Goal: Transaction & Acquisition: Obtain resource

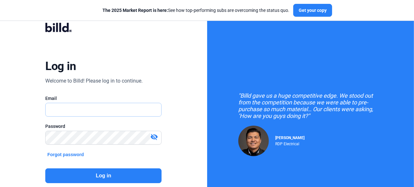
type input "[PERSON_NAME][EMAIL_ADDRESS][DOMAIN_NAME]"
click at [105, 175] on button "Log in" at bounding box center [103, 175] width 116 height 15
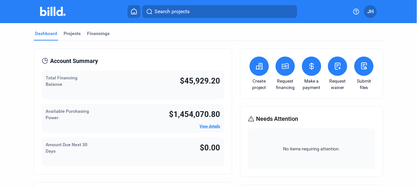
click at [257, 67] on icon at bounding box center [259, 66] width 6 height 6
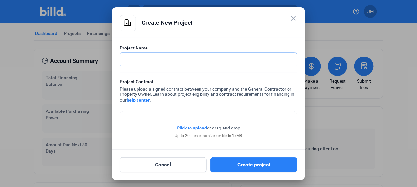
click at [160, 60] on input "text" at bounding box center [205, 59] width 170 height 13
click at [173, 166] on button "Cancel" at bounding box center [163, 164] width 87 height 15
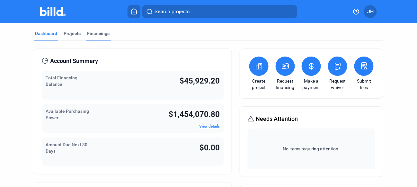
click at [94, 34] on div "Financings" at bounding box center [98, 33] width 22 height 6
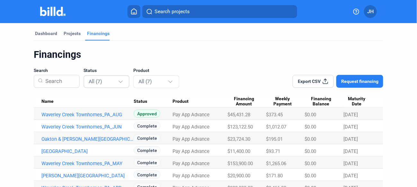
scroll to position [22, 0]
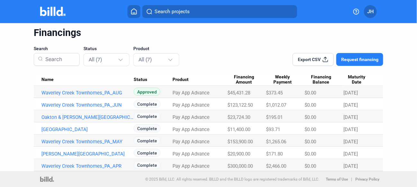
click at [162, 13] on span "Search projects" at bounding box center [172, 12] width 35 height 8
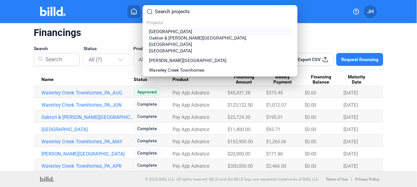
click at [165, 31] on span "[GEOGRAPHIC_DATA]" at bounding box center [170, 31] width 43 height 6
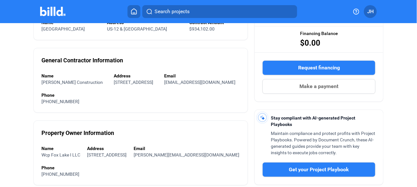
scroll to position [64, 0]
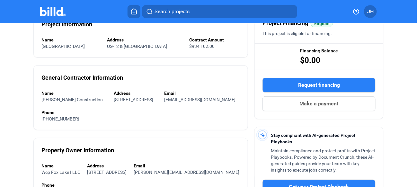
click at [304, 82] on span "Request financing" at bounding box center [319, 85] width 42 height 8
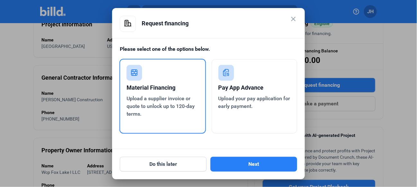
click at [234, 97] on span "Upload your pay application for early payment." at bounding box center [254, 102] width 72 height 14
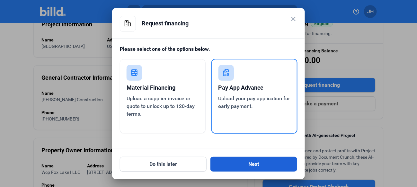
click at [234, 161] on button "Next" at bounding box center [253, 164] width 87 height 15
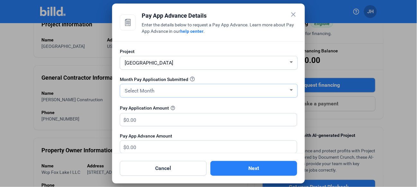
click at [207, 89] on div "Select Month" at bounding box center [205, 90] width 165 height 9
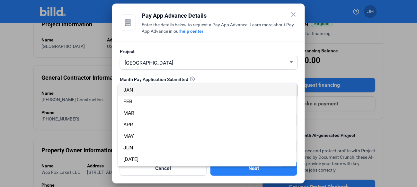
scroll to position [32, 0]
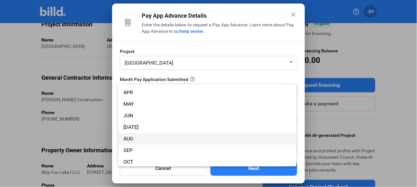
click at [190, 140] on span "AUG" at bounding box center [207, 139] width 168 height 12
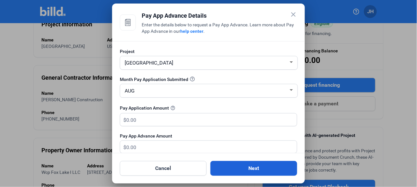
click at [239, 165] on button "Next" at bounding box center [253, 168] width 87 height 15
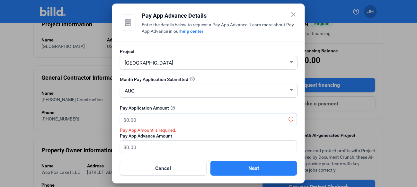
click at [148, 116] on input "text" at bounding box center [207, 119] width 163 height 13
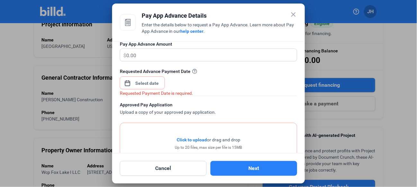
scroll to position [96, 0]
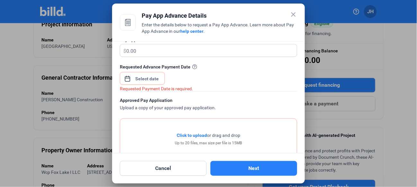
type input "257,961.60"
click at [156, 79] on div "close Pay App Advance Details Enter the details below to request a Pay App Adva…" at bounding box center [208, 93] width 417 height 187
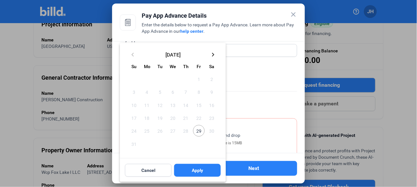
click at [213, 55] on mat-icon "keyboard_arrow_right" at bounding box center [213, 55] width 8 height 8
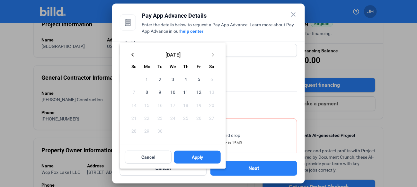
click at [158, 79] on span "2" at bounding box center [160, 79] width 12 height 12
click at [190, 158] on button "Apply" at bounding box center [197, 157] width 47 height 13
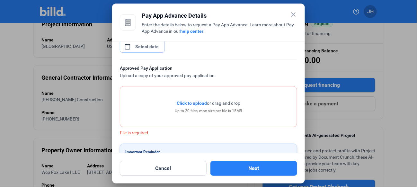
scroll to position [156, 0]
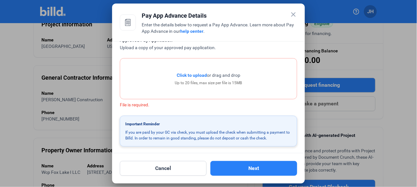
click at [193, 74] on span "Click to upload" at bounding box center [192, 75] width 30 height 5
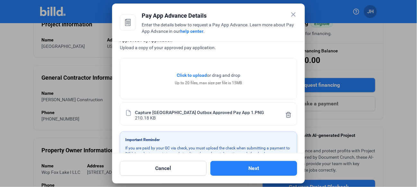
click at [193, 75] on span "Click to upload" at bounding box center [192, 75] width 30 height 5
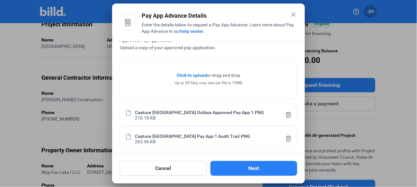
click at [197, 75] on span "Click to upload" at bounding box center [192, 75] width 30 height 5
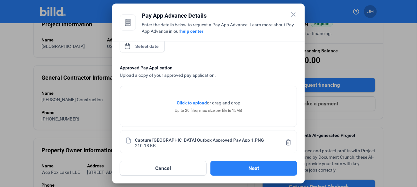
scroll to position [123, 0]
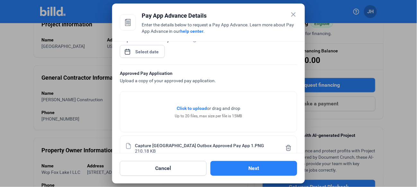
click at [190, 106] on span "Click to upload" at bounding box center [192, 108] width 30 height 5
click at [189, 108] on span "Click to upload" at bounding box center [192, 108] width 30 height 5
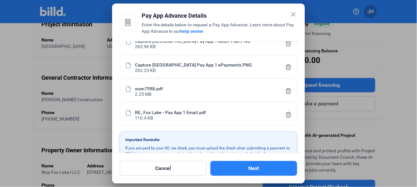
scroll to position [252, 0]
click at [165, 110] on div "RE_ Fox Lake - Pay App 1 Email.pdf" at bounding box center [170, 111] width 71 height 5
click at [287, 112] on icon at bounding box center [288, 114] width 6 height 7
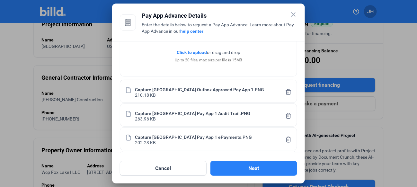
scroll to position [244, 0]
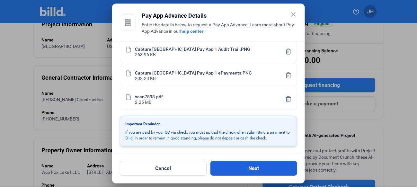
click at [248, 167] on button "Next" at bounding box center [253, 168] width 87 height 15
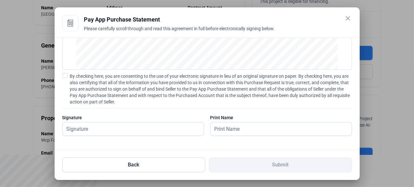
scroll to position [43, 0]
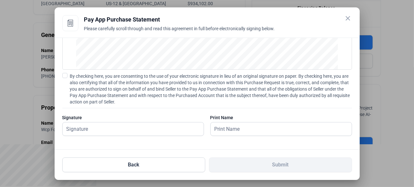
click at [64, 74] on span at bounding box center [64, 75] width 5 height 5
click at [0, 0] on input "By checking here, you are consenting to the use of your electronic signature in…" at bounding box center [0, 0] width 0 height 0
click at [161, 130] on input "text" at bounding box center [133, 128] width 141 height 13
type input "[PERSON_NAME]"
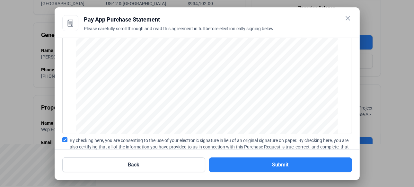
scroll to position [90, 0]
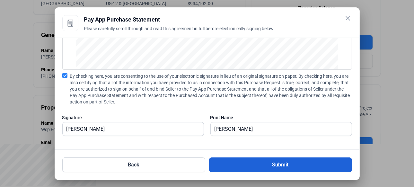
click at [278, 167] on button "Submit" at bounding box center [280, 164] width 143 height 15
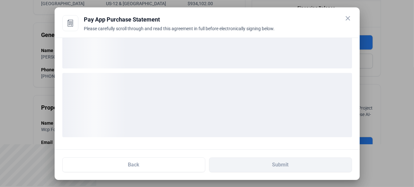
scroll to position [40, 0]
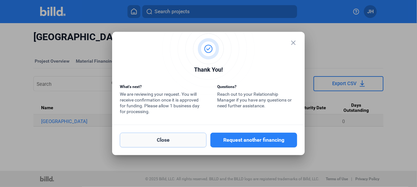
click at [182, 142] on button "Close" at bounding box center [163, 140] width 87 height 15
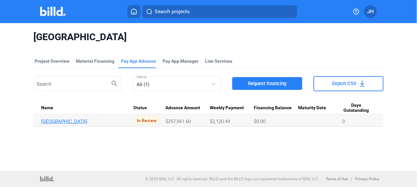
click at [75, 121] on link "[GEOGRAPHIC_DATA]" at bounding box center [87, 122] width 92 height 6
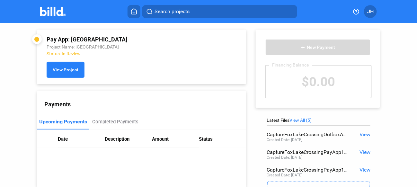
click at [73, 72] on span "View Project" at bounding box center [66, 69] width 26 height 5
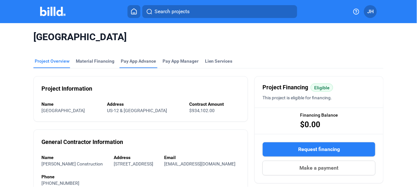
click at [142, 59] on div "Pay App Advance" at bounding box center [138, 61] width 35 height 6
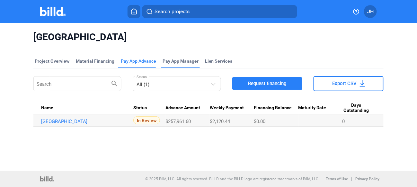
click at [173, 59] on span "Pay App Manager" at bounding box center [181, 61] width 36 height 6
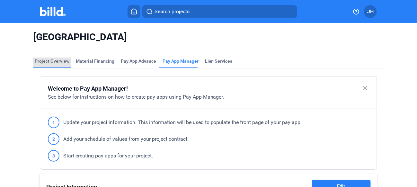
click at [57, 62] on div "Project Overview" at bounding box center [52, 61] width 35 height 6
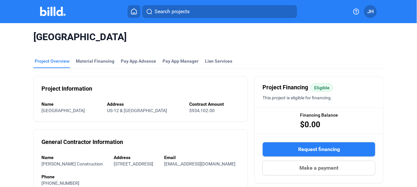
click at [132, 13] on icon at bounding box center [134, 11] width 6 height 6
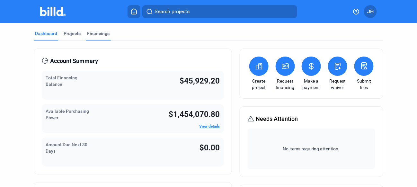
click at [100, 33] on div "Financings" at bounding box center [98, 33] width 22 height 6
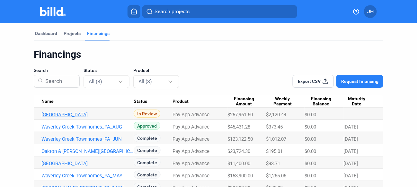
click at [85, 114] on link "[GEOGRAPHIC_DATA]" at bounding box center [87, 115] width 92 height 6
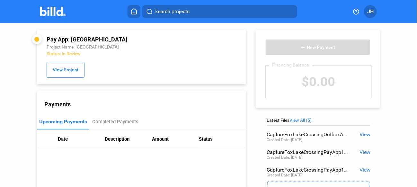
click at [90, 40] on div "Pay App: [GEOGRAPHIC_DATA]" at bounding box center [123, 39] width 152 height 7
click at [66, 69] on span "View Project" at bounding box center [66, 69] width 26 height 5
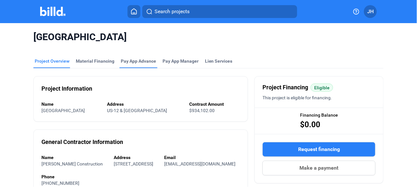
click at [141, 61] on div "Pay App Advance" at bounding box center [138, 61] width 35 height 6
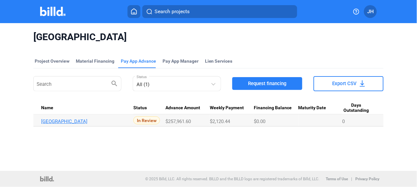
click at [85, 121] on link "[GEOGRAPHIC_DATA]" at bounding box center [87, 122] width 92 height 6
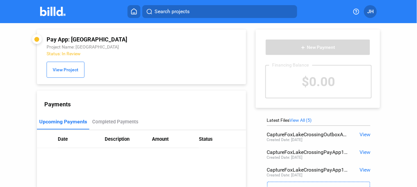
click at [371, 13] on span "JH" at bounding box center [370, 12] width 6 height 8
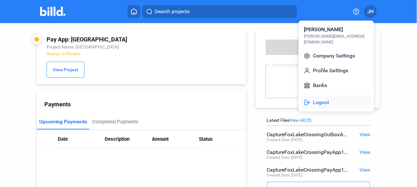
click at [321, 96] on button "Logout" at bounding box center [336, 102] width 70 height 13
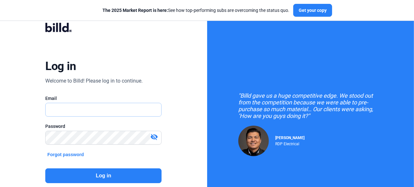
type input "[PERSON_NAME][EMAIL_ADDRESS][DOMAIN_NAME]"
